Goal: Use online tool/utility: Utilize a website feature to perform a specific function

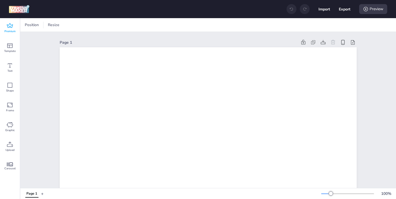
click at [13, 27] on div "Premium" at bounding box center [10, 28] width 20 height 20
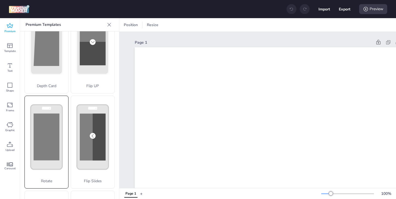
scroll to position [36, 0]
click at [47, 124] on rect at bounding box center [47, 136] width 26 height 47
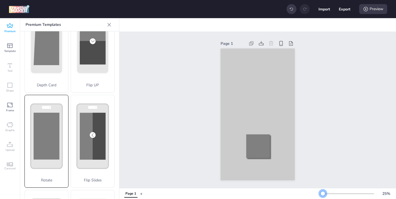
drag, startPoint x: 332, startPoint y: 194, endPoint x: 323, endPoint y: 195, distance: 9.1
click at [323, 195] on div at bounding box center [323, 193] width 4 height 4
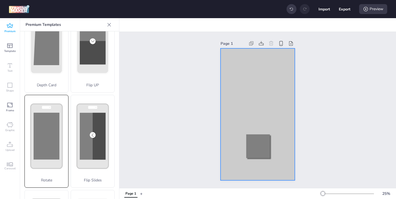
click at [228, 80] on div at bounding box center [258, 114] width 74 height 132
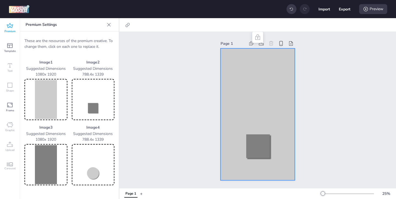
click at [52, 114] on img at bounding box center [46, 99] width 41 height 39
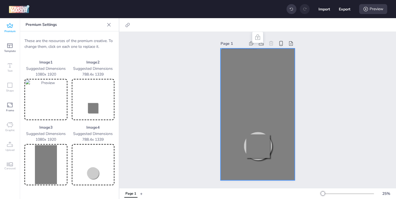
click at [98, 109] on img at bounding box center [93, 99] width 41 height 39
click at [47, 157] on img at bounding box center [46, 164] width 41 height 39
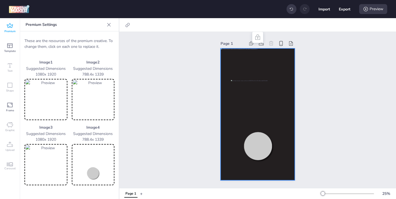
click at [94, 170] on img at bounding box center [93, 164] width 41 height 39
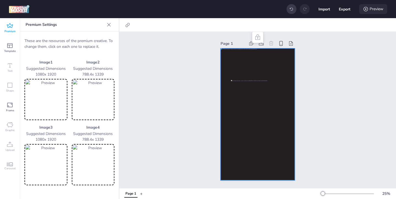
click at [363, 10] on icon at bounding box center [366, 9] width 6 height 6
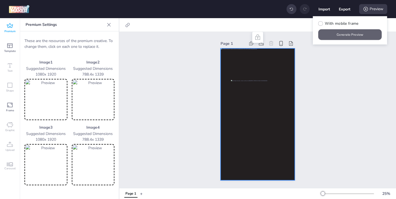
click at [346, 34] on button "Generate Preview" at bounding box center [351, 34] width 64 height 11
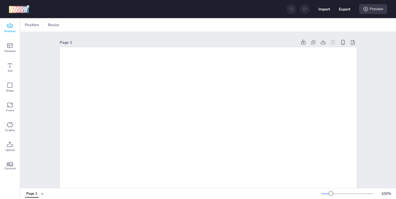
click at [11, 26] on icon at bounding box center [10, 26] width 7 height 7
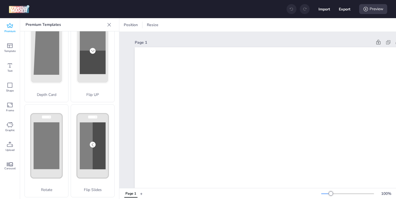
scroll to position [35, 0]
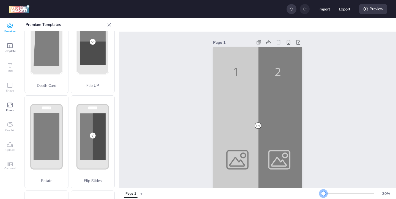
drag, startPoint x: 332, startPoint y: 192, endPoint x: 324, endPoint y: 194, distance: 8.6
click at [324, 194] on div at bounding box center [323, 193] width 4 height 4
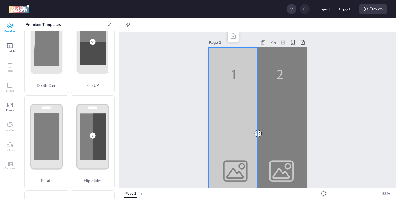
click at [236, 130] on div at bounding box center [258, 134] width 98 height 174
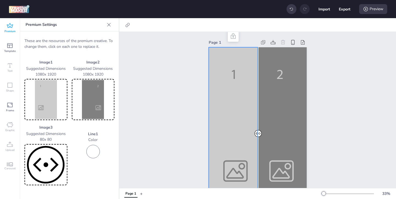
click at [50, 110] on img at bounding box center [46, 99] width 41 height 39
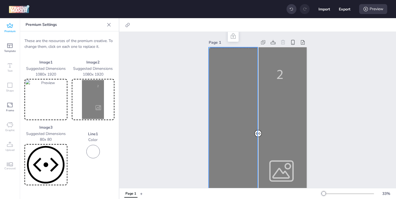
click at [99, 96] on img at bounding box center [93, 99] width 41 height 39
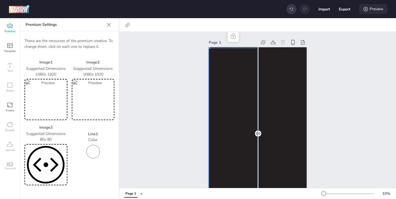
click at [370, 10] on div "Preview" at bounding box center [373, 9] width 28 height 10
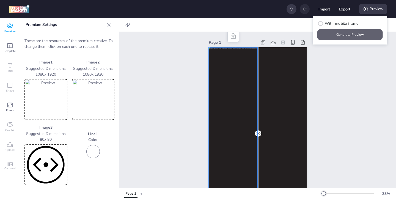
click at [346, 35] on button "Generate Preview" at bounding box center [349, 34] width 65 height 11
